Goal: Find specific page/section: Find specific page/section

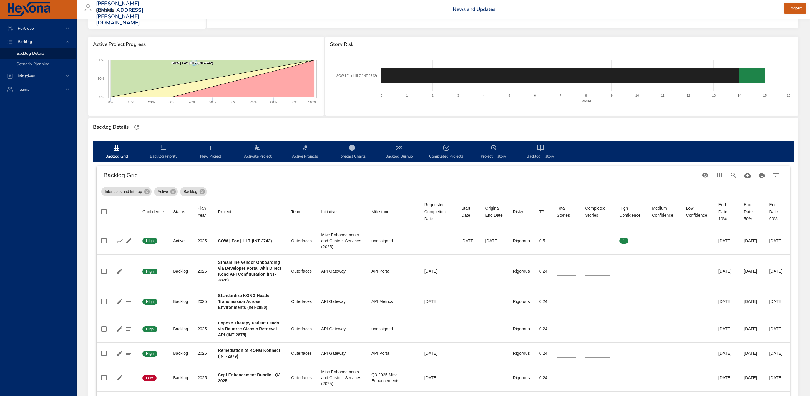
scroll to position [63, 0]
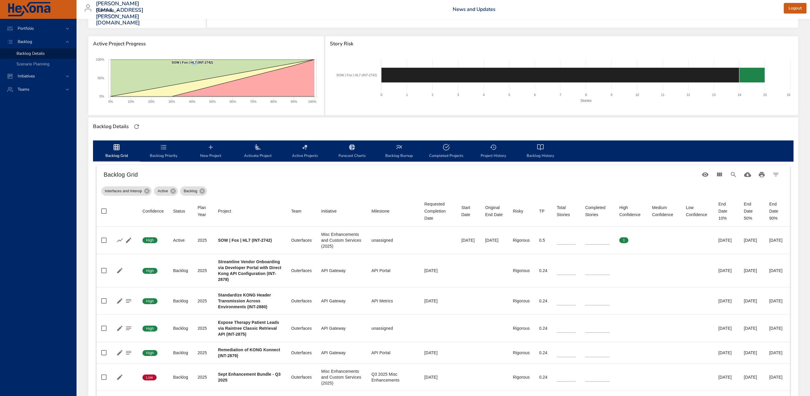
click at [533, 147] on span "Backlog History" at bounding box center [540, 152] width 40 height 16
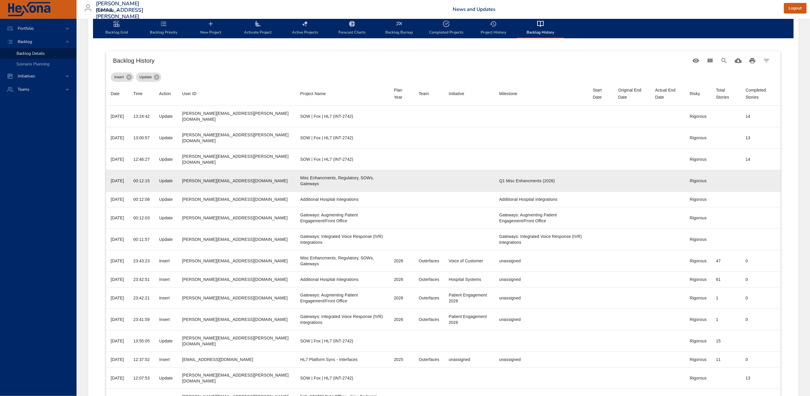
scroll to position [190, 0]
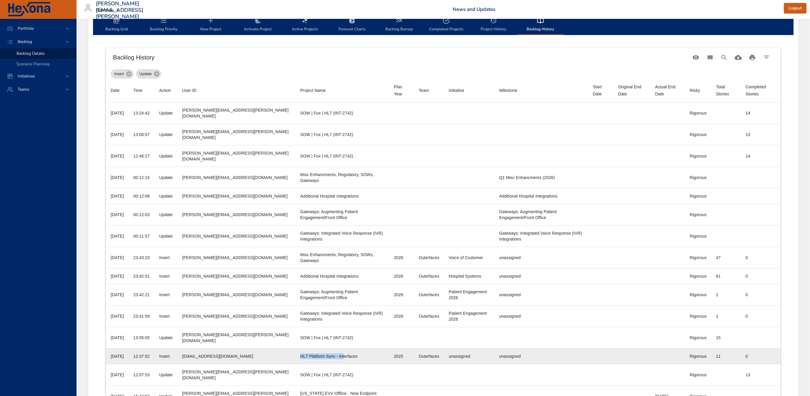
drag, startPoint x: 259, startPoint y: 319, endPoint x: 303, endPoint y: 319, distance: 44.7
click at [303, 353] on div "HL7 Platform Sync - Interfaces" at bounding box center [342, 356] width 84 height 6
click at [311, 353] on div "HL7 Platform Sync - Interfaces" at bounding box center [342, 356] width 84 height 6
drag, startPoint x: 315, startPoint y: 320, endPoint x: 257, endPoint y: 319, distance: 58.9
click at [295, 348] on td "Project Name HL7 Platform Sync - Interfaces" at bounding box center [342, 356] width 94 height 16
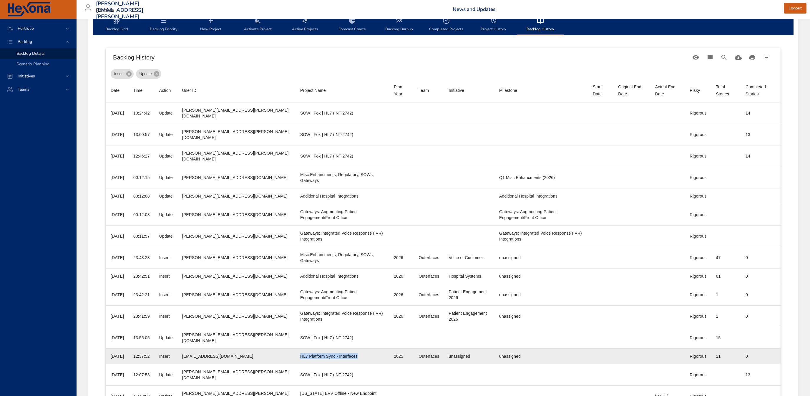
copy div "HL7 Platform Sync - Interfaces"
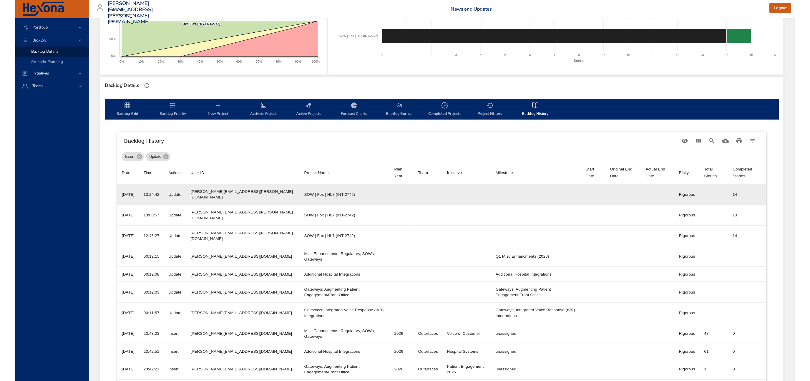
scroll to position [63, 0]
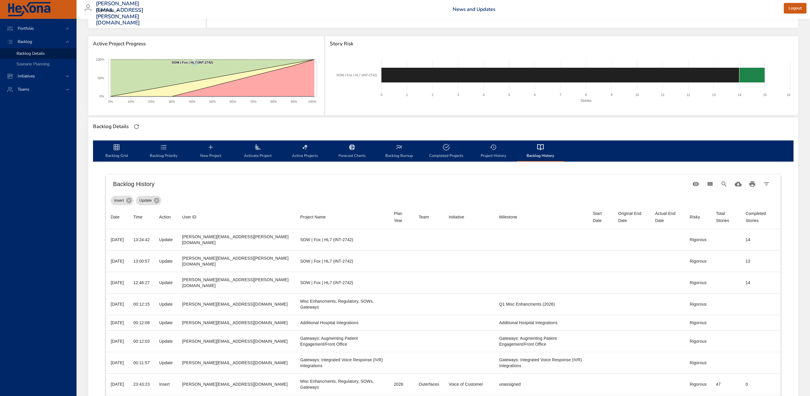
click at [125, 150] on span "Backlog Grid" at bounding box center [116, 152] width 40 height 16
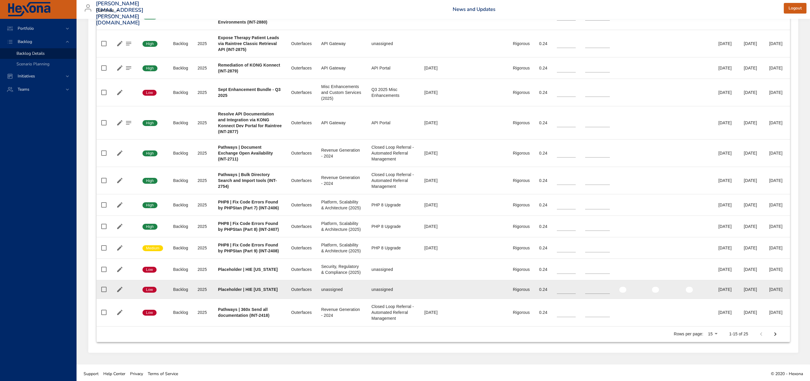
scroll to position [427, 0]
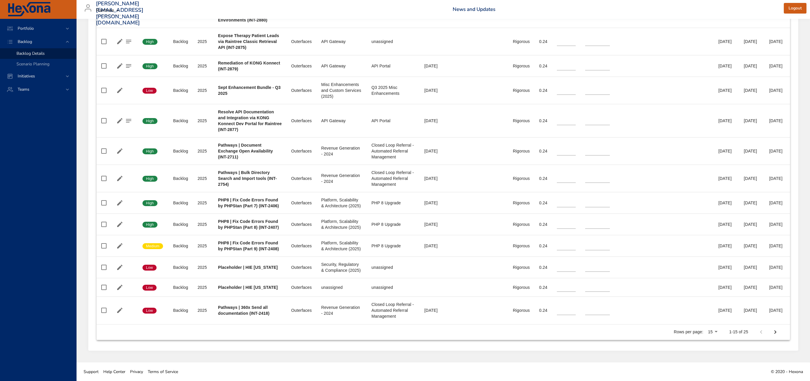
click at [776, 334] on icon "Next Page" at bounding box center [774, 331] width 7 height 7
type input "*"
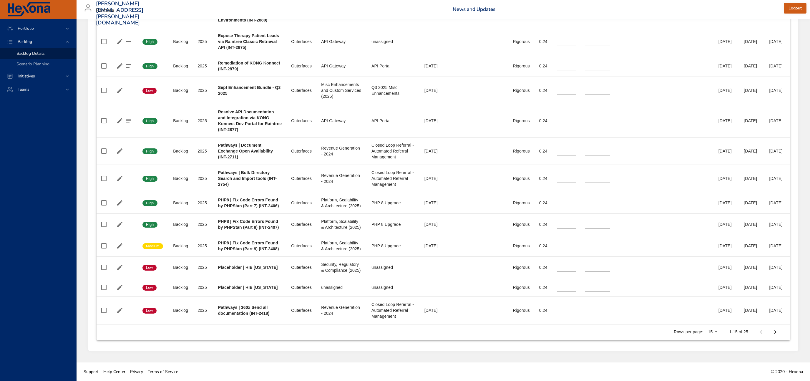
type input "*"
type input "**"
type input "*"
type input "**"
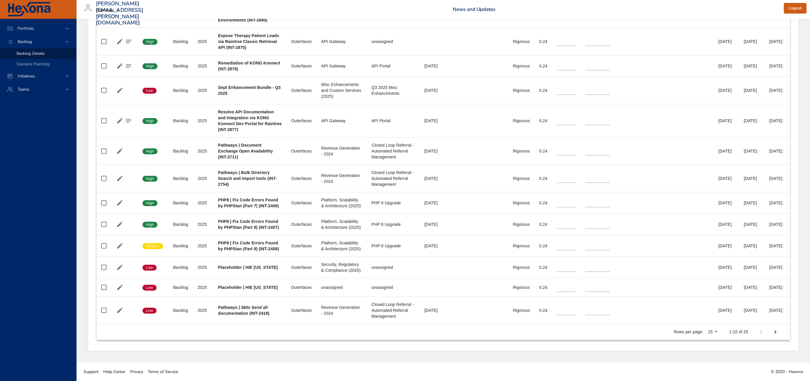
type input "**"
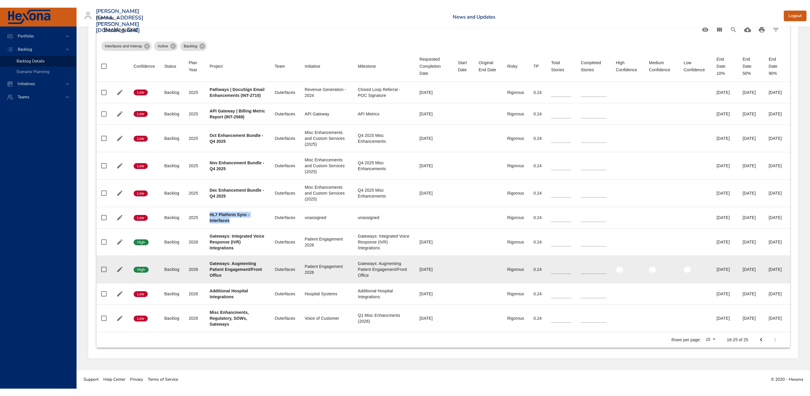
scroll to position [211, 0]
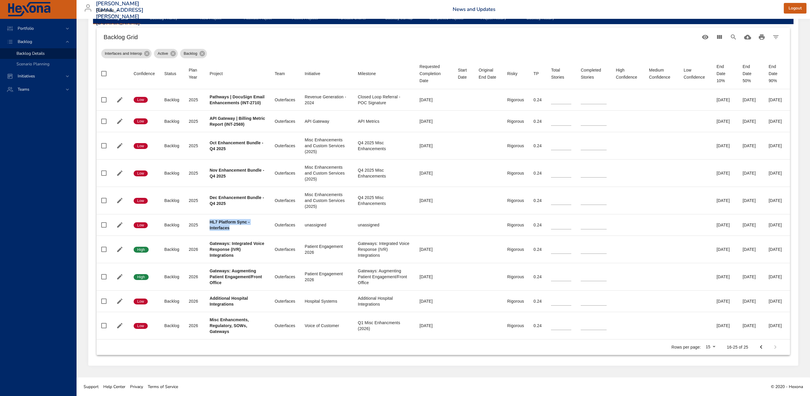
click at [760, 348] on icon "Previous Page" at bounding box center [760, 346] width 7 height 7
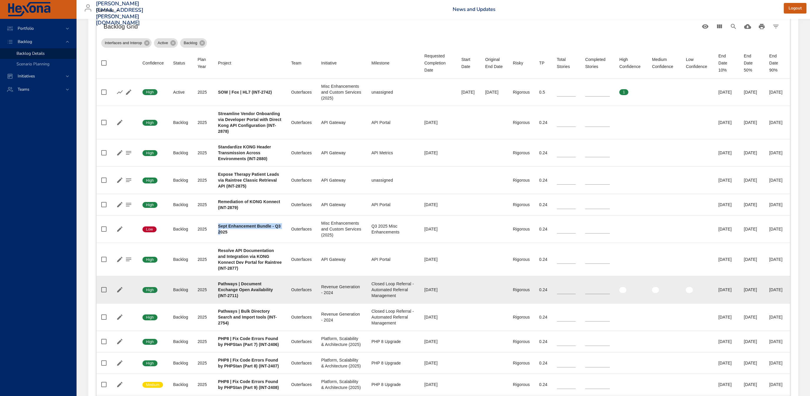
type input "**"
type input "*"
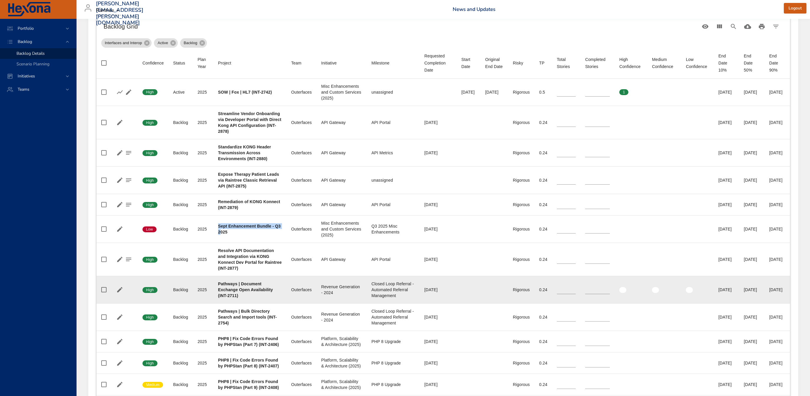
type input "*"
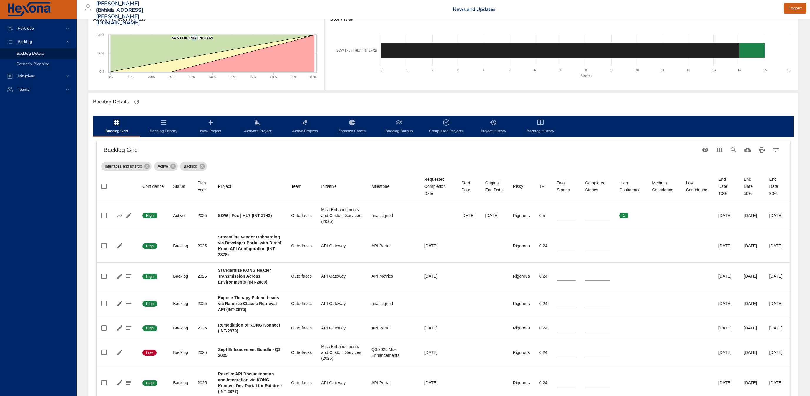
scroll to position [53, 0]
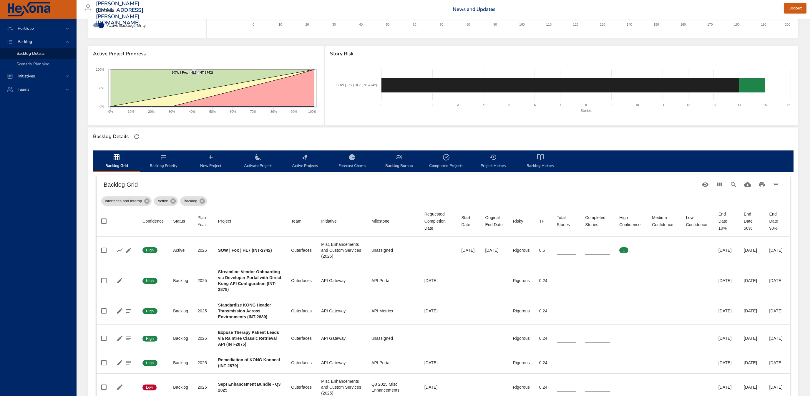
click at [541, 163] on span "Backlog History" at bounding box center [540, 162] width 40 height 16
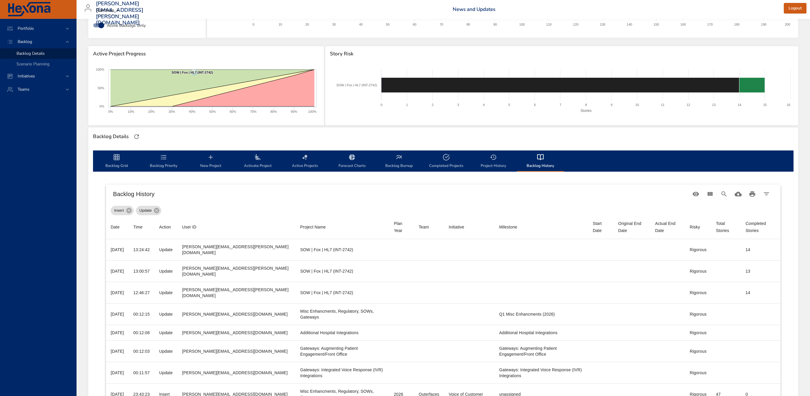
scroll to position [180, 0]
